Goal: Transaction & Acquisition: Purchase product/service

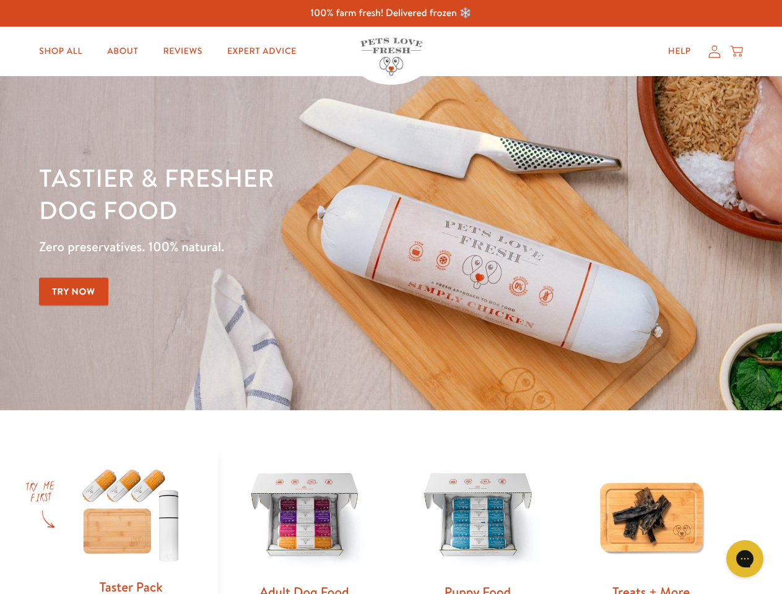
click at [391, 297] on div "Tastier & fresher dog food Zero preservatives. 100% natural. Try Now" at bounding box center [273, 243] width 469 height 163
click at [745, 559] on icon "Gorgias live chat" at bounding box center [745, 559] width 12 height 12
